Goal: Information Seeking & Learning: Learn about a topic

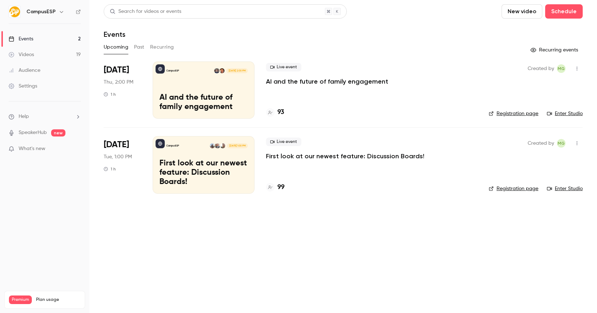
drag, startPoint x: 63, startPoint y: 20, endPoint x: 52, endPoint y: 14, distance: 12.5
click at [62, 19] on nav "CampusESP Events 2 Videos 19 Audience Settings Help SpeakerHub new What's new P…" at bounding box center [44, 156] width 89 height 313
click at [47, 12] on h6 "CampusESP" at bounding box center [40, 11] width 29 height 7
click at [57, 12] on button "button" at bounding box center [61, 12] width 9 height 9
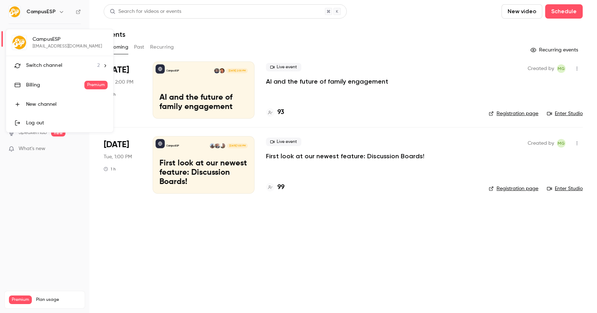
click at [53, 66] on span "Switch channel" at bounding box center [44, 66] width 36 height 8
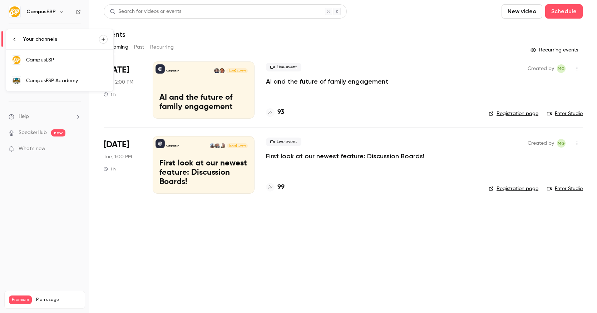
click at [60, 81] on div "CampusESP Academy" at bounding box center [67, 80] width 82 height 7
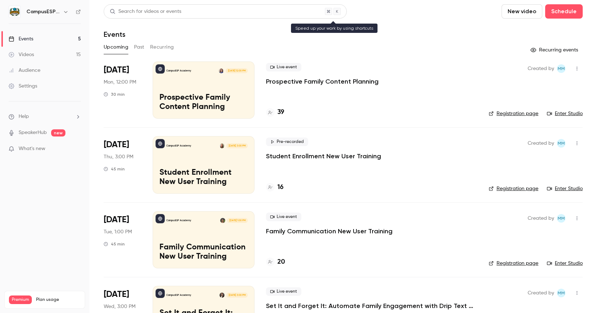
click at [194, 11] on div "Search for videos or events" at bounding box center [225, 11] width 243 height 14
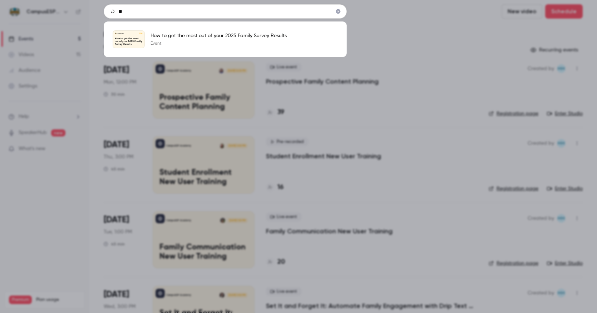
type input "*"
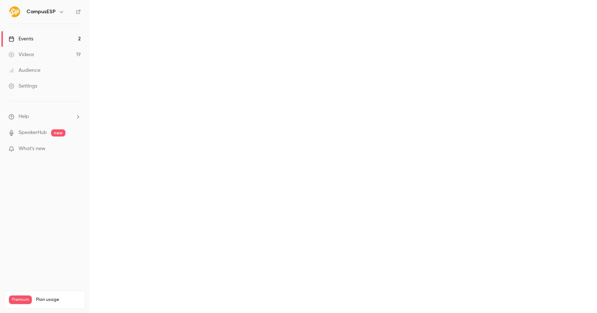
click at [49, 14] on h6 "CampusESP" at bounding box center [40, 11] width 29 height 7
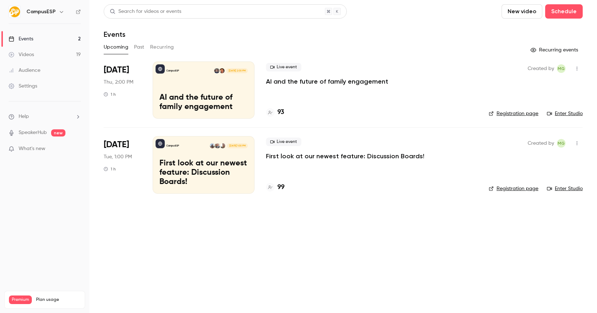
click at [57, 12] on button "button" at bounding box center [61, 12] width 9 height 9
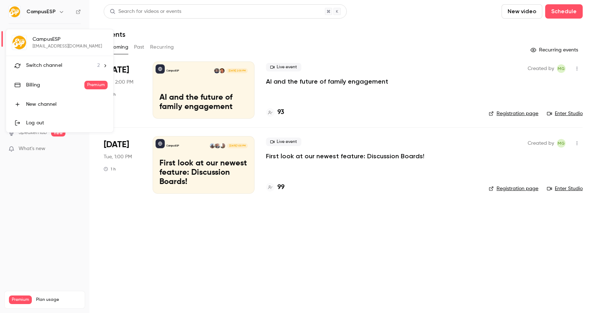
click at [54, 63] on span "Switch channel" at bounding box center [44, 66] width 36 height 8
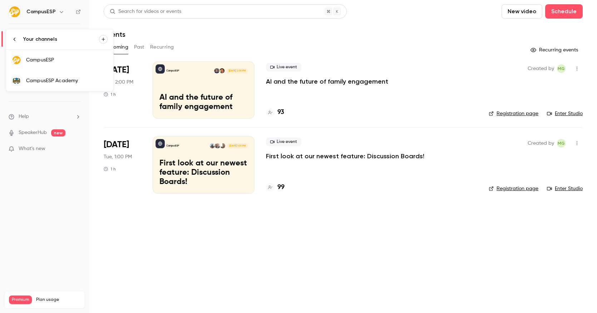
click at [55, 79] on div "CampusESP Academy" at bounding box center [67, 80] width 82 height 7
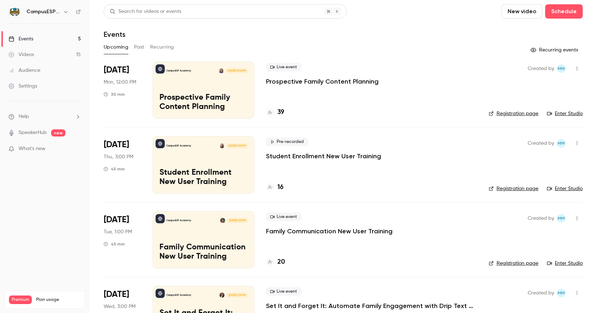
click at [193, 12] on div "Search for videos or events" at bounding box center [225, 11] width 243 height 14
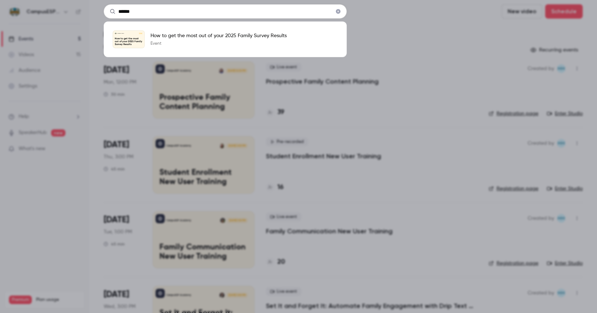
type input "******"
click at [77, 266] on div "****** CampusESP Academy [DATE] How to get the most out of your 2025 Family Sur…" at bounding box center [298, 156] width 597 height 313
